Goal: Task Accomplishment & Management: Manage account settings

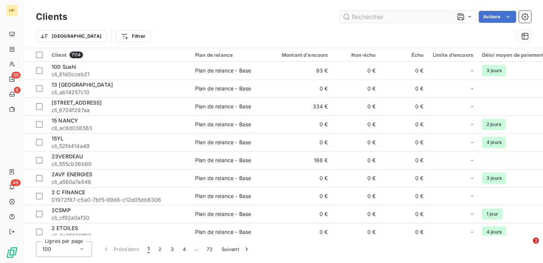
click at [356, 17] on input "text" at bounding box center [395, 17] width 112 height 12
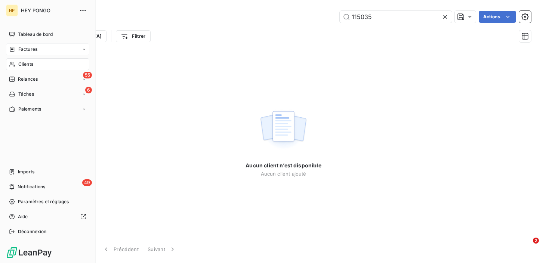
type input "115035"
click at [13, 47] on icon at bounding box center [12, 49] width 6 height 6
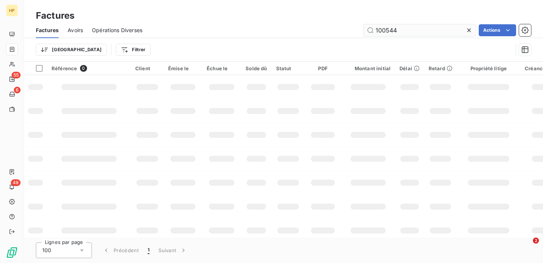
click at [402, 33] on input "100544" at bounding box center [419, 30] width 112 height 12
drag, startPoint x: 402, startPoint y: 31, endPoint x: 372, endPoint y: 30, distance: 29.9
click at [372, 30] on input "100544" at bounding box center [419, 30] width 112 height 12
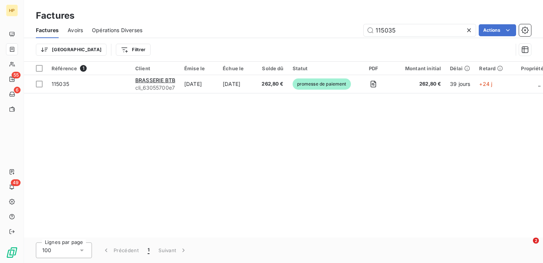
type input "115035"
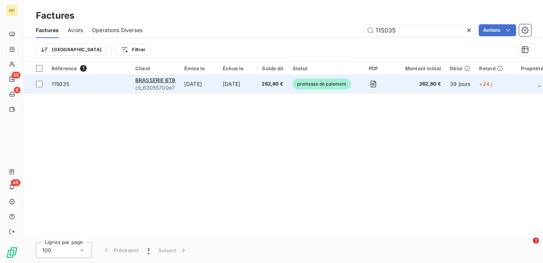
click at [266, 86] on td "262,80 €" at bounding box center [272, 84] width 31 height 18
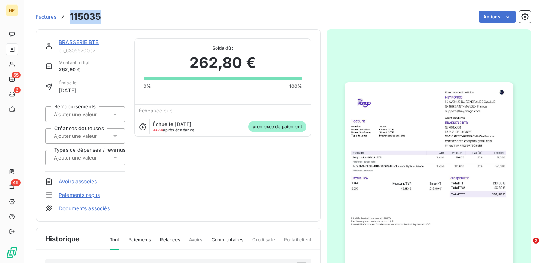
drag, startPoint x: 71, startPoint y: 16, endPoint x: 99, endPoint y: 18, distance: 28.4
click at [99, 18] on h3 "115035" at bounding box center [85, 16] width 31 height 13
copy h3 "115035"
click at [277, 130] on span "promesse de paiement" at bounding box center [277, 126] width 58 height 11
click at [75, 43] on link "BRASSERIE BTB" at bounding box center [79, 42] width 40 height 6
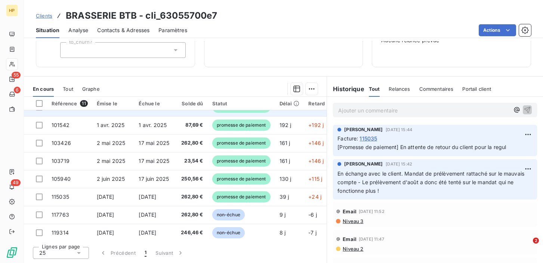
scroll to position [70, 0]
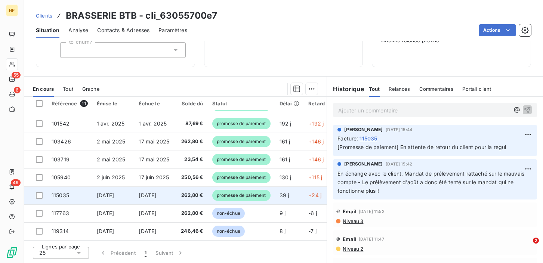
click at [198, 196] on td "262,80 €" at bounding box center [191, 195] width 31 height 18
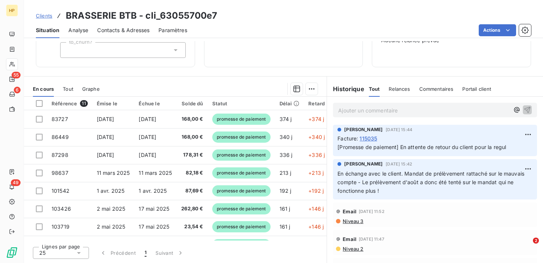
scroll to position [70, 0]
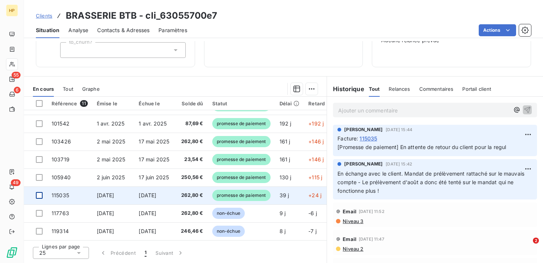
click at [39, 192] on div at bounding box center [39, 195] width 7 height 7
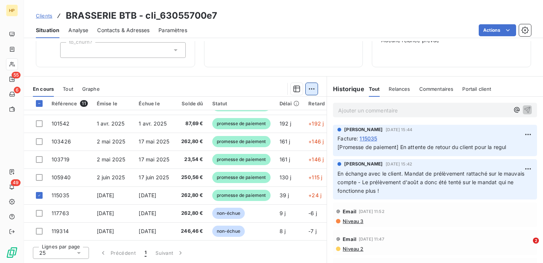
click at [312, 91] on html "HP 55 6 49 Clients BRASSERIE BTB - cli_63055700e7 Situation Analyse Contacts & …" at bounding box center [271, 131] width 543 height 263
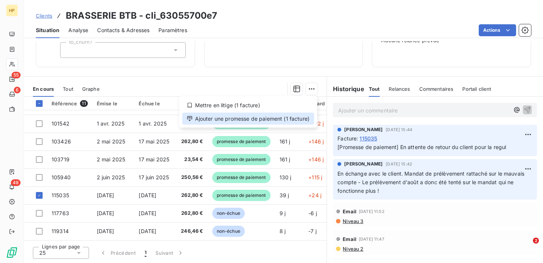
click at [292, 120] on div "Ajouter une promesse de paiement (1 facture)" at bounding box center [248, 119] width 132 height 12
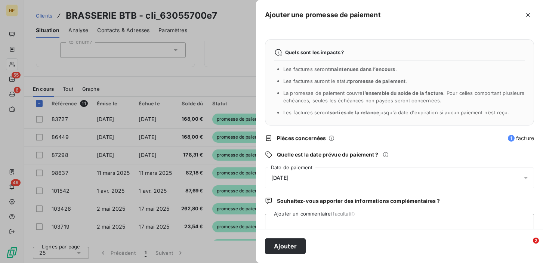
scroll to position [21, 0]
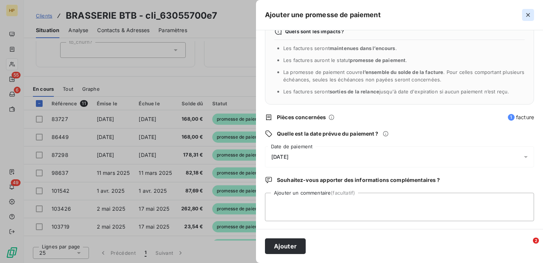
click at [527, 18] on icon "button" at bounding box center [527, 14] width 7 height 7
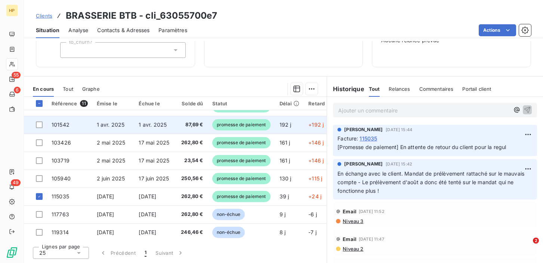
scroll to position [70, 0]
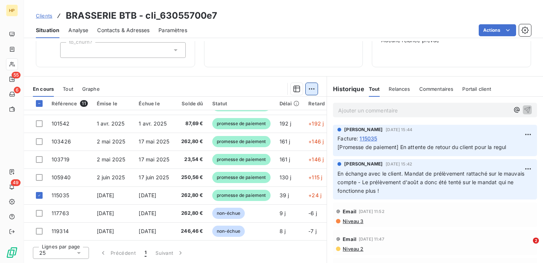
click at [312, 94] on html "HP 55 6 49 Clients BRASSERIE BTB - cli_63055700e7 Situation Analyse Contacts & …" at bounding box center [271, 131] width 543 height 263
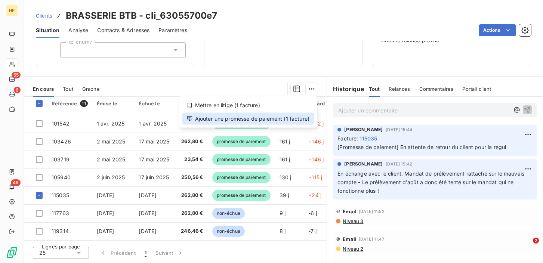
click at [289, 120] on div "Ajouter une promesse de paiement (1 facture)" at bounding box center [248, 119] width 132 height 12
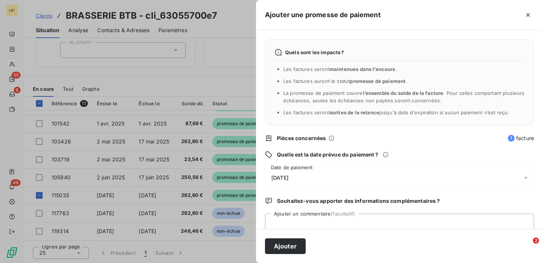
click at [282, 179] on span "[DATE]" at bounding box center [279, 178] width 17 height 6
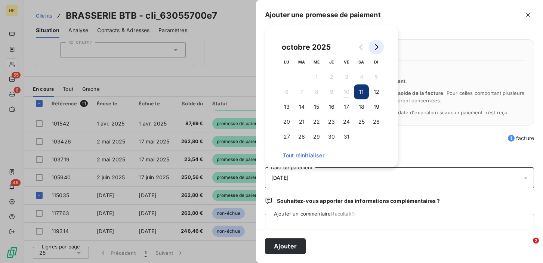
click at [377, 48] on icon "Go to next month" at bounding box center [376, 47] width 6 height 6
click at [313, 93] on button "5" at bounding box center [316, 91] width 15 height 15
click at [420, 154] on div "Quelle est la date prévue du paiement ?" at bounding box center [399, 154] width 269 height 7
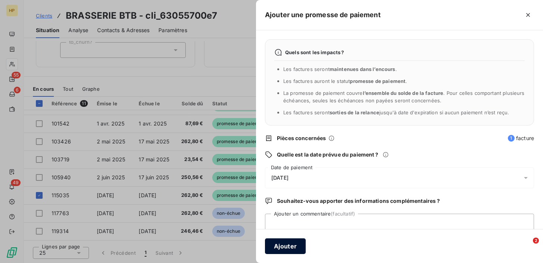
click at [294, 246] on button "Ajouter" at bounding box center [285, 246] width 41 height 16
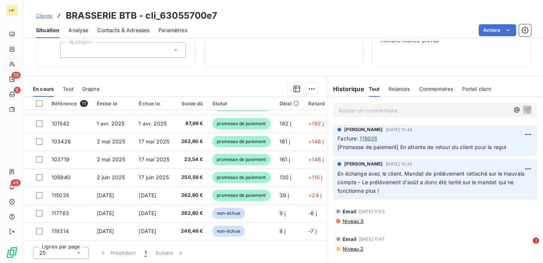
click at [345, 112] on p "Ajouter un commentaire ﻿" at bounding box center [423, 110] width 171 height 9
click at [390, 109] on span "Le client a confirmé qu'on pouvait reprélever" at bounding box center [394, 109] width 112 height 6
click at [497, 110] on p "Le client a confirmé par mail (billing) qu'on pouvait reprélever" at bounding box center [423, 110] width 171 height 9
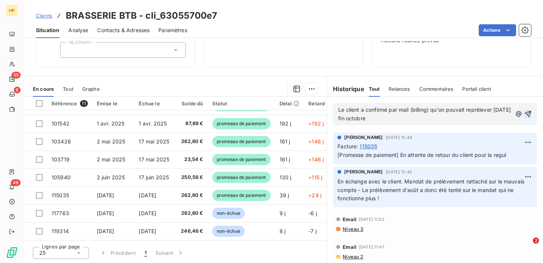
click at [528, 112] on icon "button" at bounding box center [527, 114] width 6 height 6
